Goal: Use online tool/utility: Utilize a website feature to perform a specific function

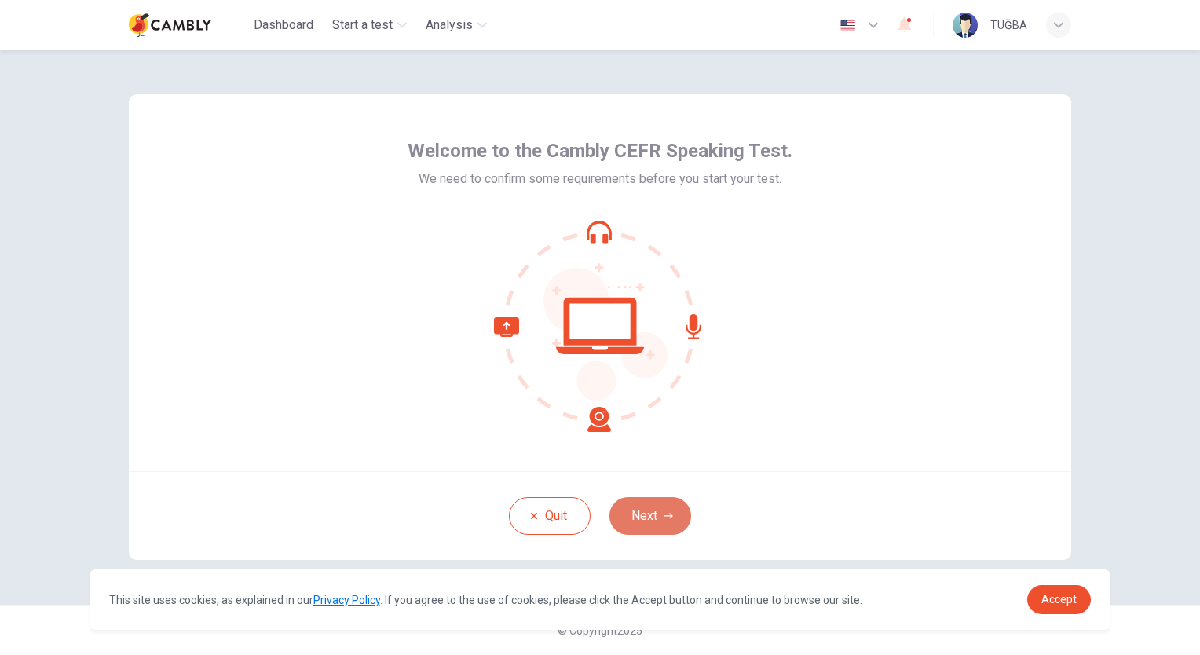
click at [656, 513] on button "Next" at bounding box center [650, 516] width 82 height 38
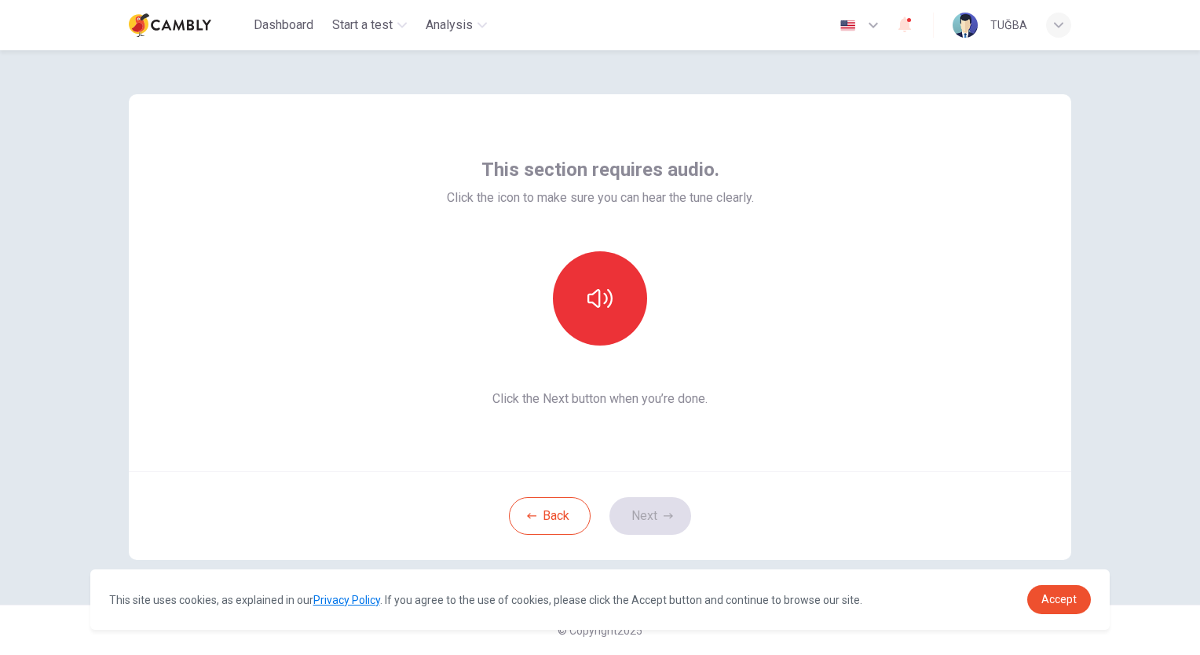
click at [707, 460] on div "This section requires audio. Click the icon to make sure you can hear the tune …" at bounding box center [600, 282] width 942 height 377
click at [605, 277] on button "button" at bounding box center [600, 298] width 94 height 94
click at [645, 514] on button "Next" at bounding box center [650, 516] width 82 height 38
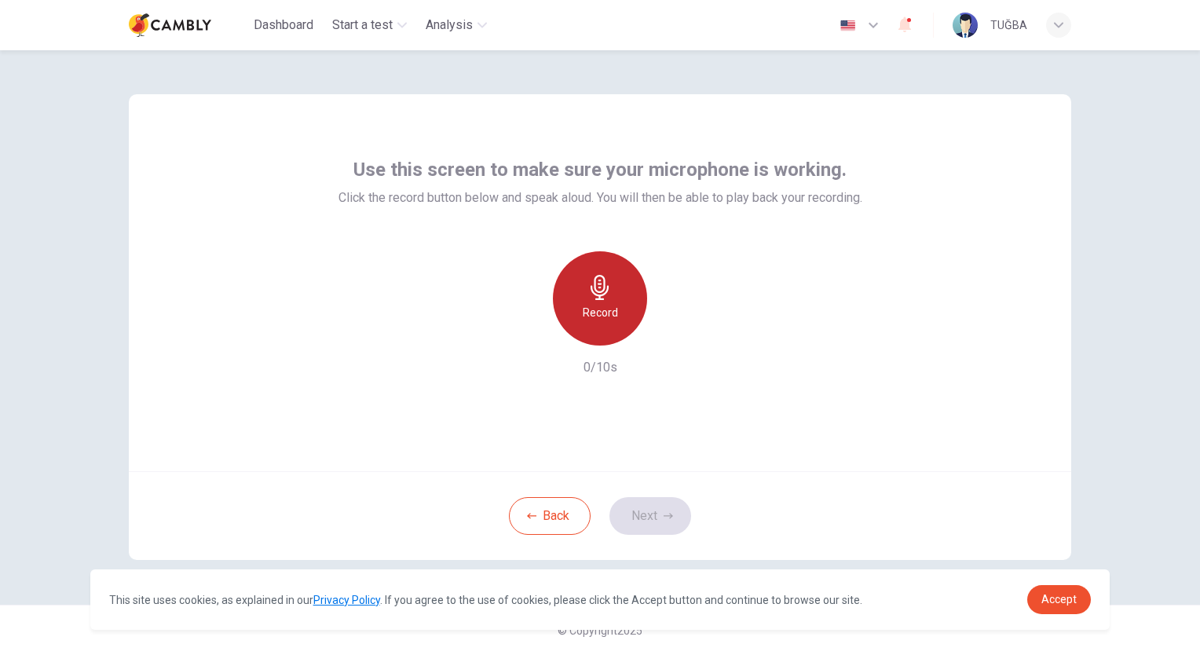
click at [590, 314] on h6 "Record" at bounding box center [600, 312] width 35 height 19
click at [610, 306] on h6 "Stop" at bounding box center [600, 312] width 24 height 19
click at [597, 294] on icon "button" at bounding box center [599, 287] width 18 height 25
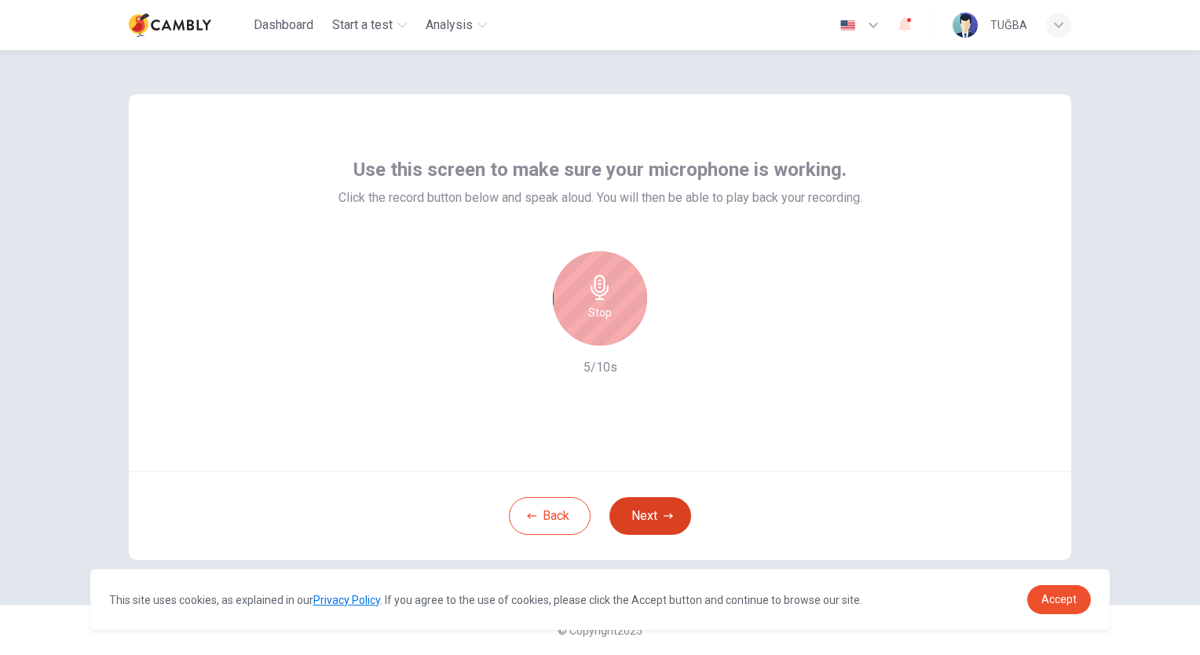
click at [638, 513] on button "Next" at bounding box center [650, 516] width 82 height 38
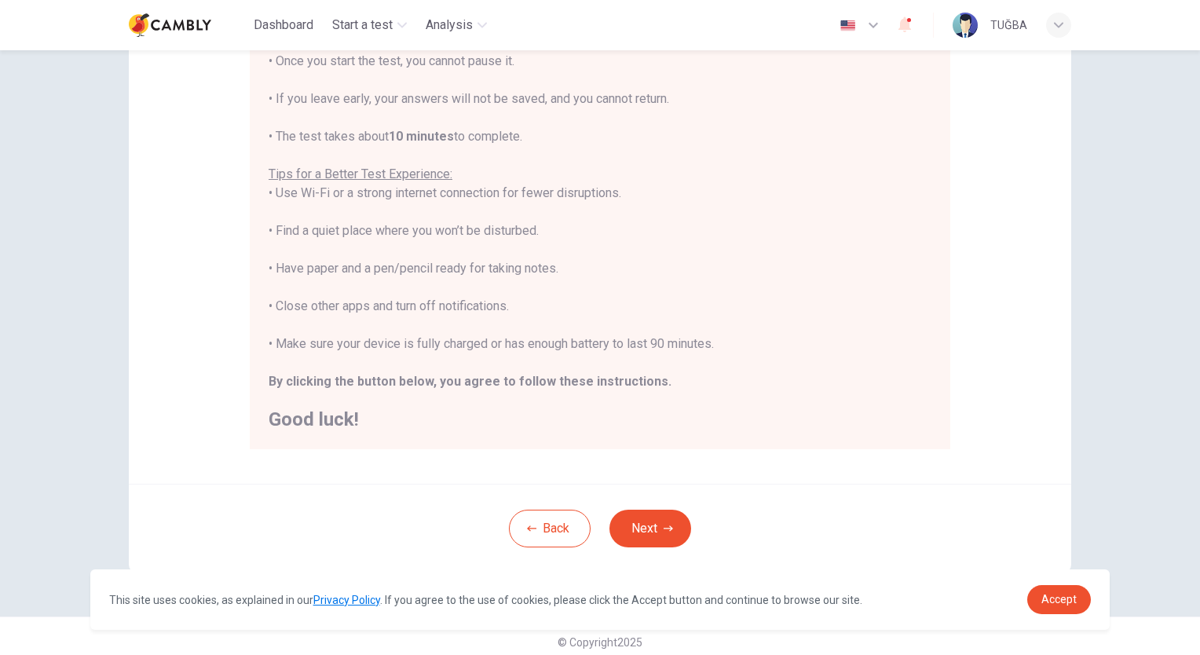
scroll to position [217, 0]
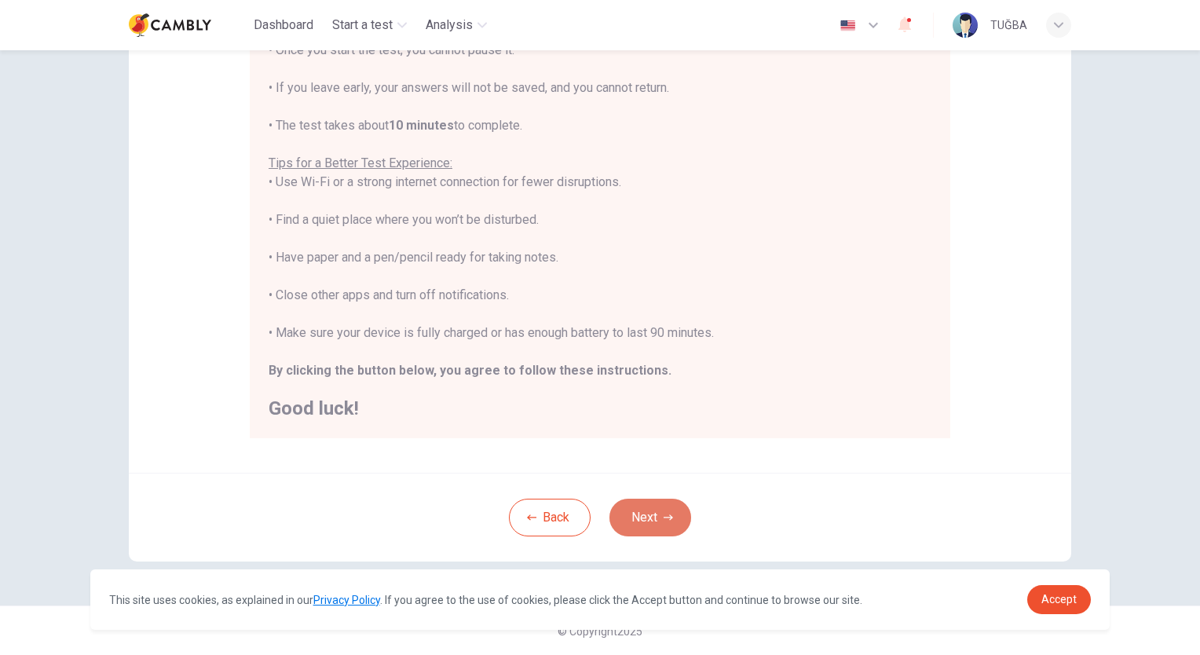
click at [650, 510] on button "Next" at bounding box center [650, 518] width 82 height 38
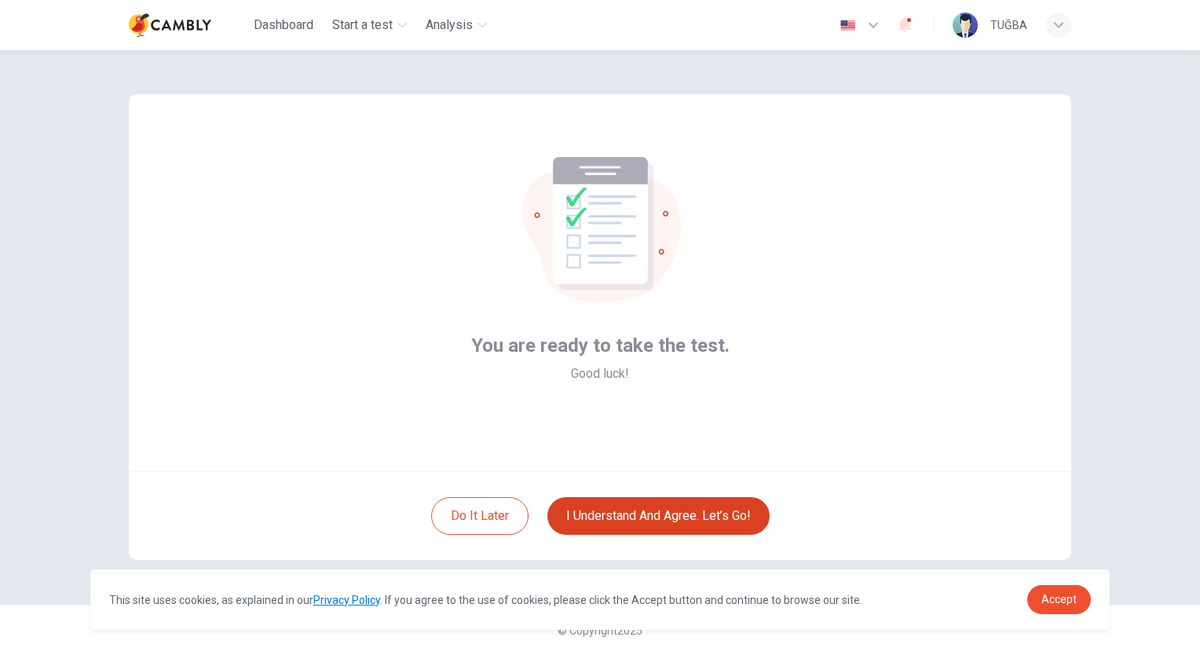
click at [638, 520] on button "I understand and agree. Let’s go!" at bounding box center [658, 516] width 222 height 38
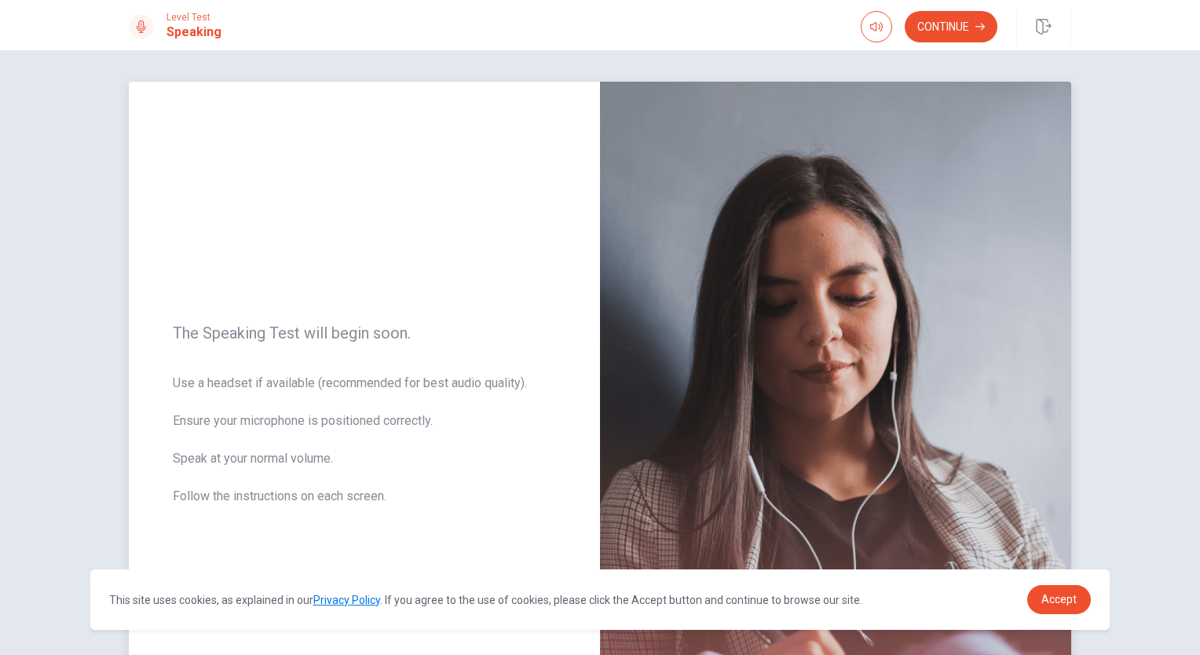
click at [489, 447] on span "Use a headset if available (recommended for best audio quality). Ensure your mi…" at bounding box center [364, 449] width 383 height 151
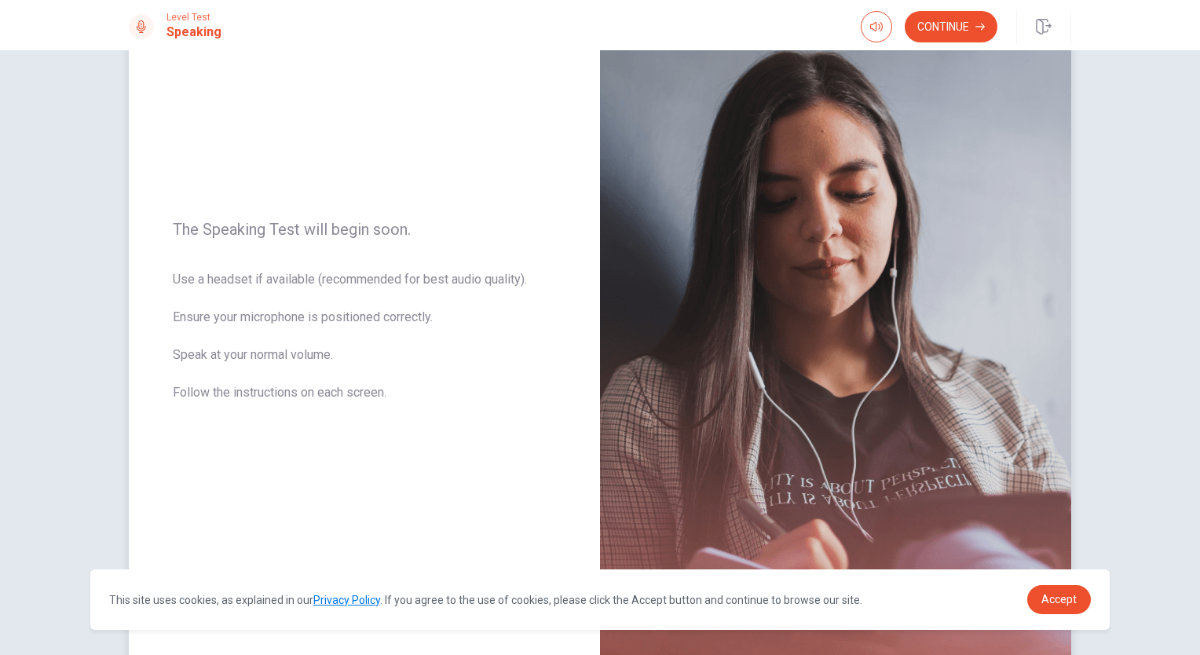
scroll to position [104, 0]
click at [949, 33] on button "Continue" at bounding box center [950, 26] width 93 height 31
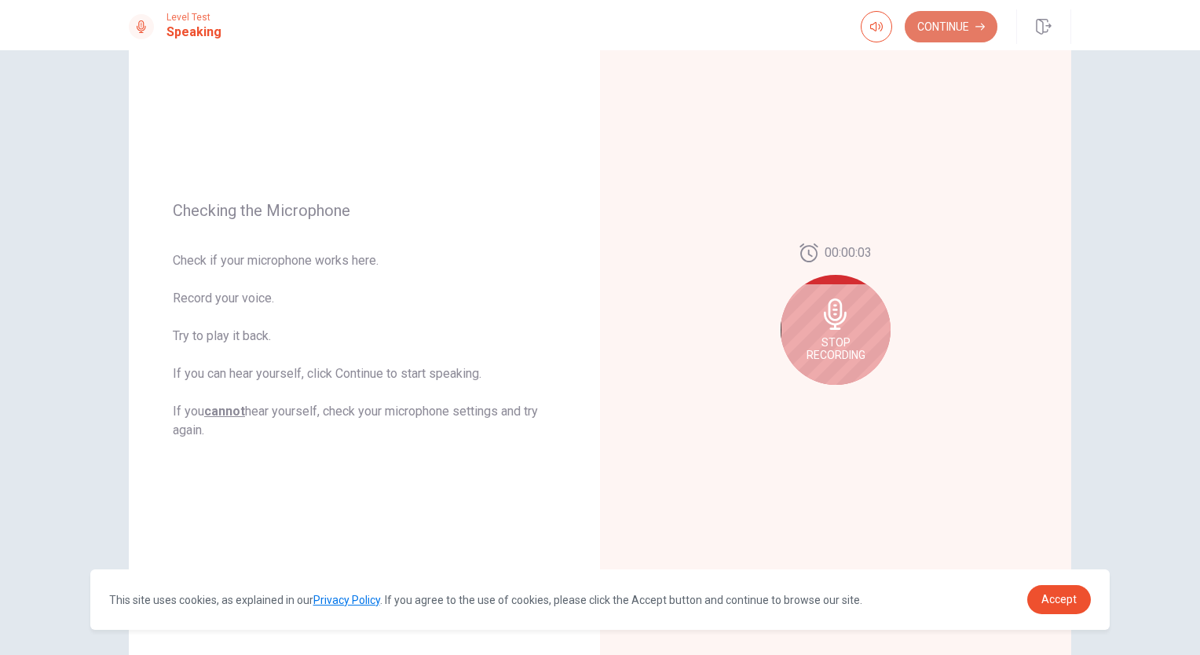
click at [938, 34] on button "Continue" at bounding box center [950, 26] width 93 height 31
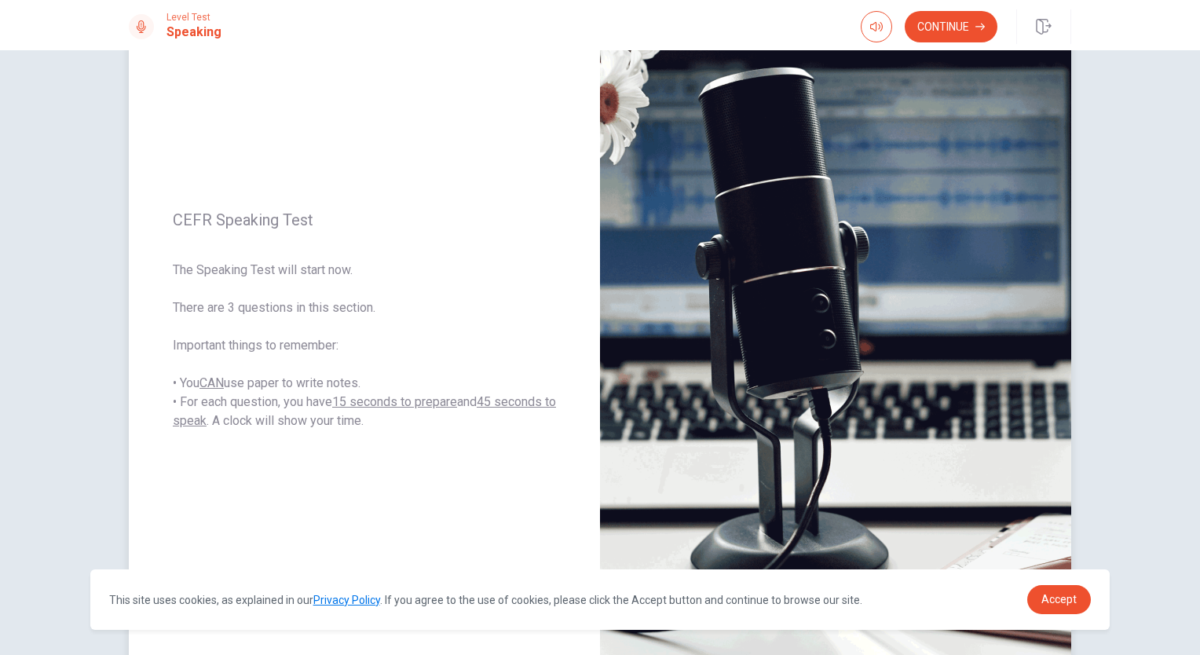
click at [439, 356] on span "The Speaking Test will start now. There are 3 questions in this section. Import…" at bounding box center [364, 346] width 383 height 170
click at [949, 21] on button "Continue" at bounding box center [950, 26] width 93 height 31
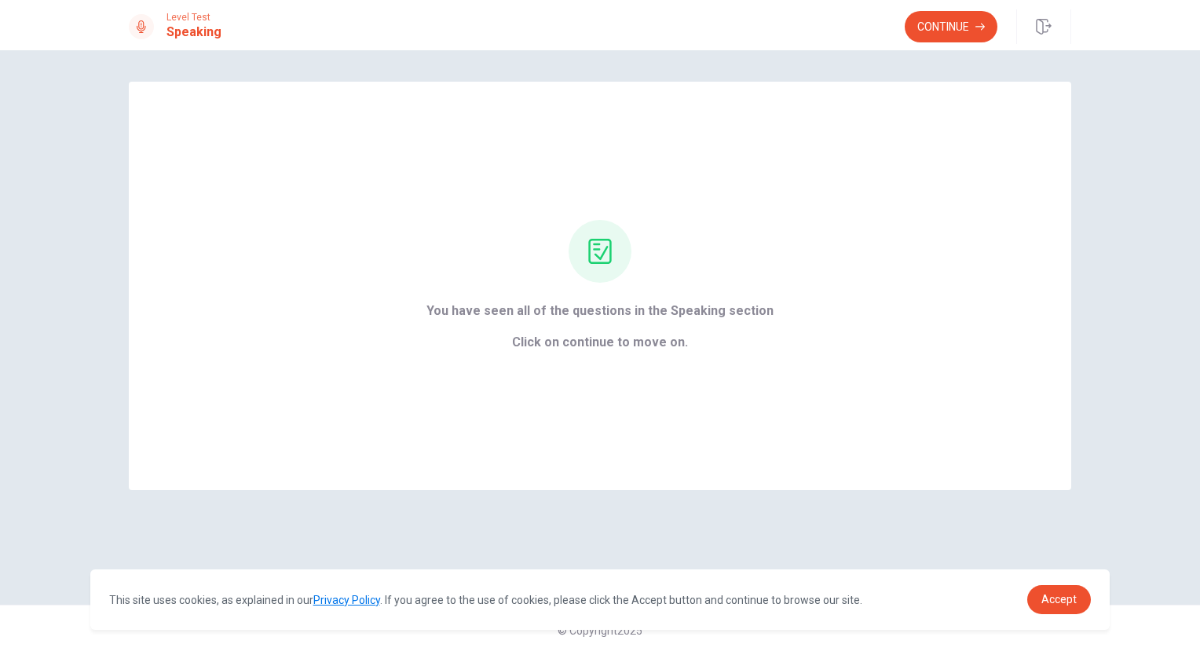
scroll to position [0, 0]
click at [931, 31] on button "Continue" at bounding box center [950, 26] width 93 height 31
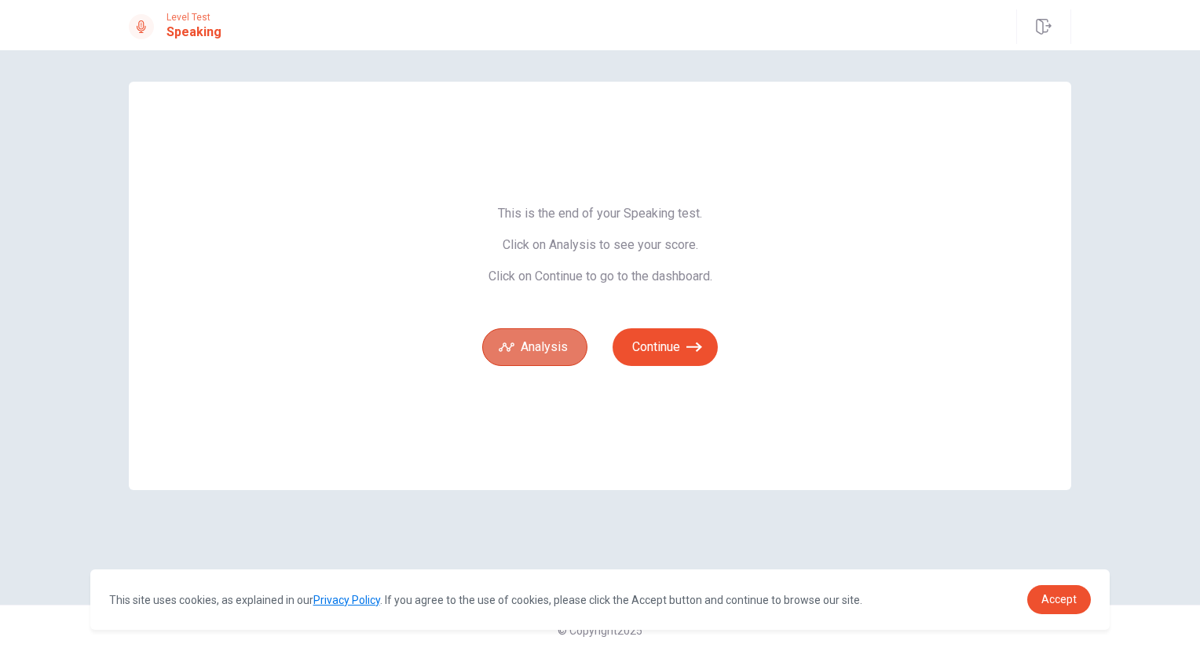
click at [535, 350] on button "Analysis" at bounding box center [534, 347] width 105 height 38
